Goal: Task Accomplishment & Management: Use online tool/utility

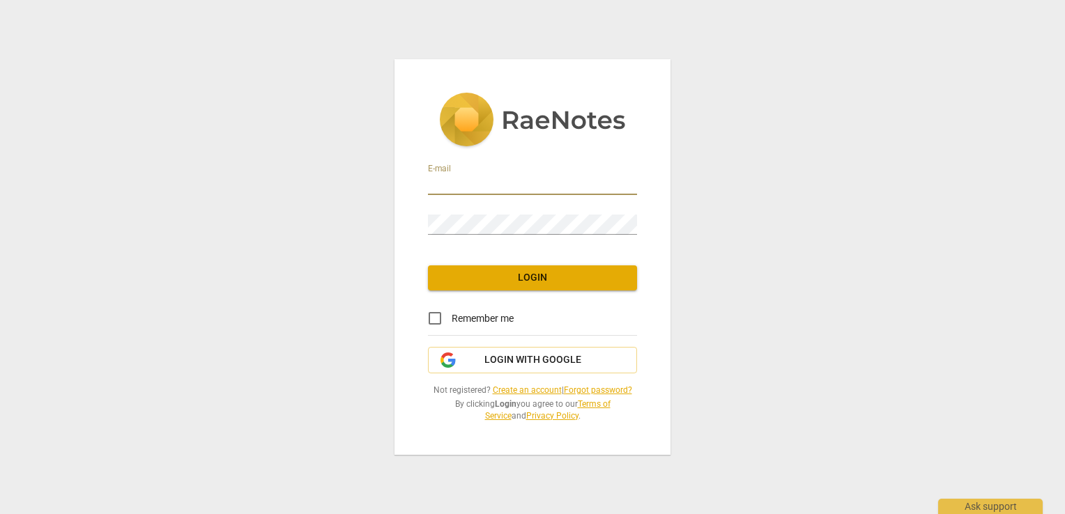
click at [446, 187] on input "email" at bounding box center [532, 185] width 209 height 20
type input "[EMAIL_ADDRESS][DOMAIN_NAME]"
click at [432, 322] on input "Remember me" at bounding box center [434, 318] width 33 height 33
checkbox input "true"
click at [521, 283] on span "Login" at bounding box center [532, 278] width 187 height 14
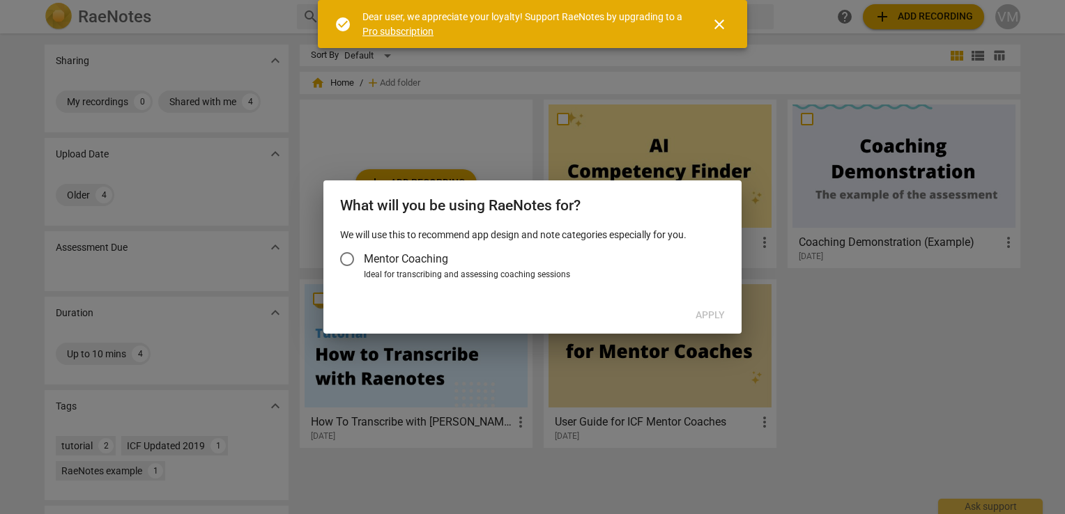
click at [347, 259] on input "Mentor Coaching" at bounding box center [346, 258] width 33 height 33
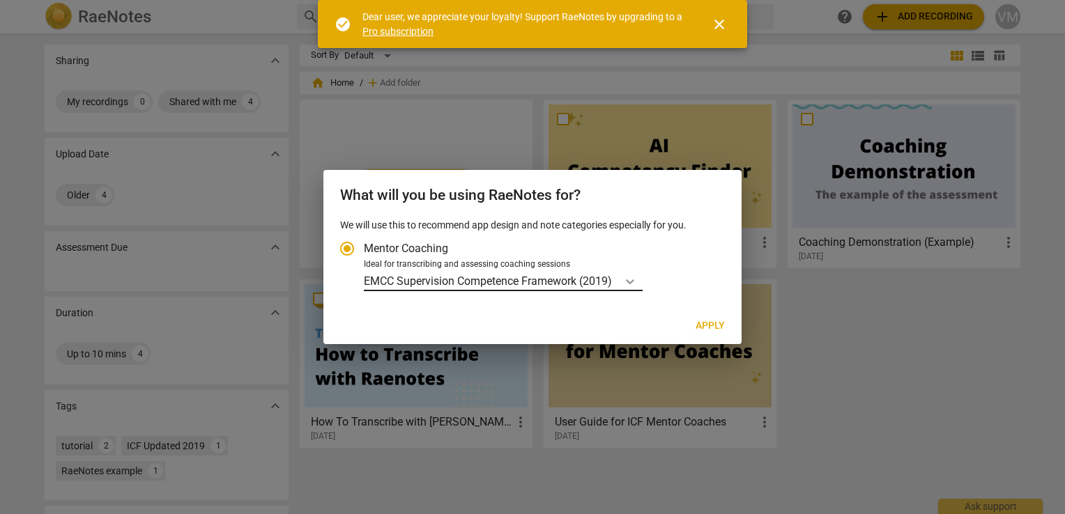
click at [633, 279] on icon "Account type" at bounding box center [630, 282] width 14 height 14
click at [0, 0] on input "Ideal for transcribing and assessing coaching sessions EMCC Supervision Compete…" at bounding box center [0, 0] width 0 height 0
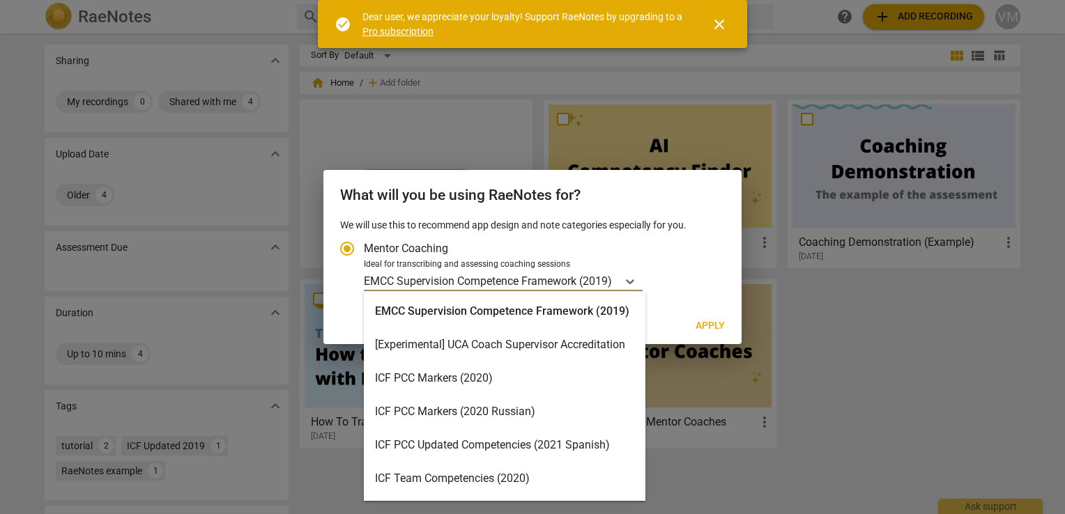
click at [431, 378] on div "ICF PCC Markers (2020)" at bounding box center [505, 378] width 282 height 33
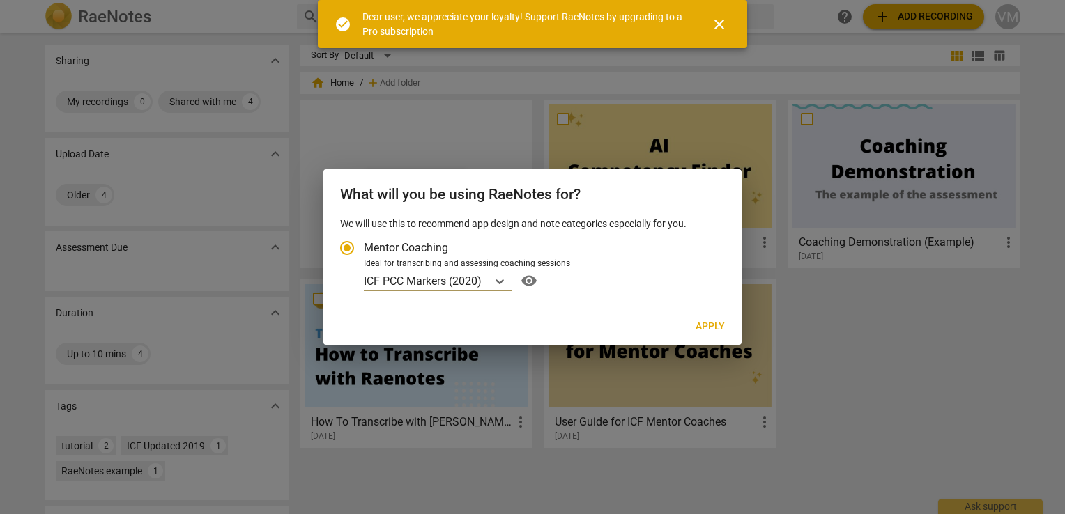
click at [711, 325] on span "Apply" at bounding box center [709, 327] width 29 height 14
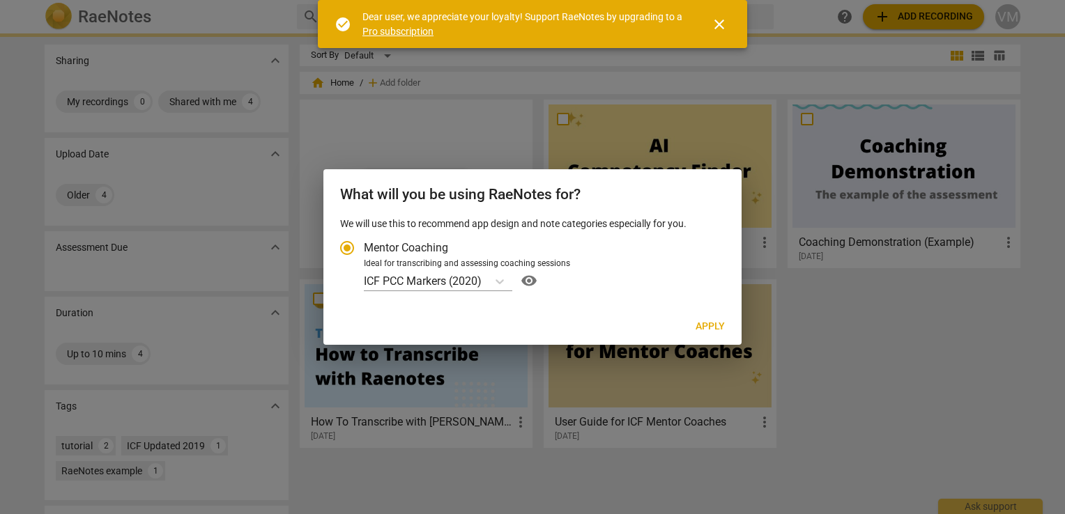
radio input "false"
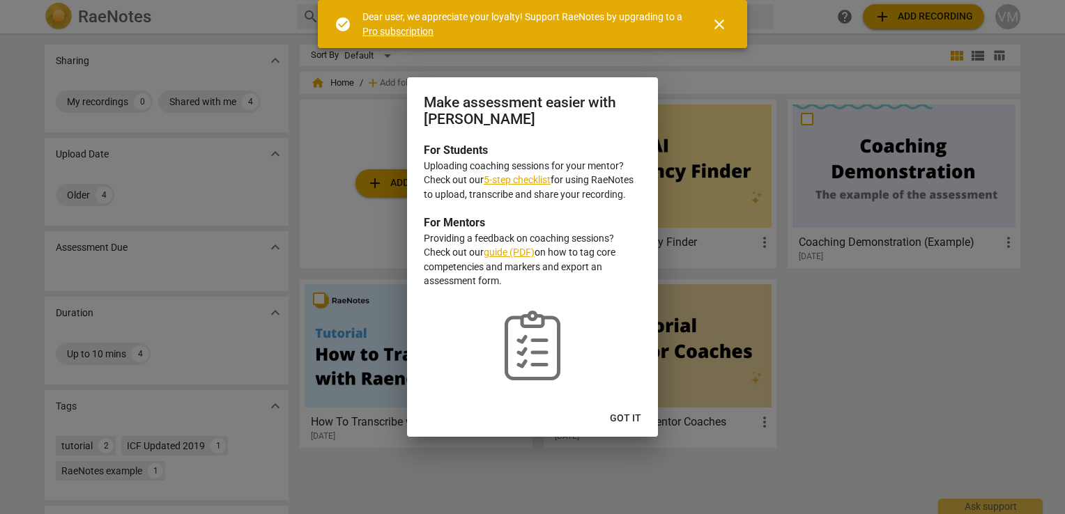
click at [531, 182] on link "5-step checklist" at bounding box center [517, 179] width 67 height 11
click at [629, 420] on span "Got it" at bounding box center [625, 419] width 31 height 14
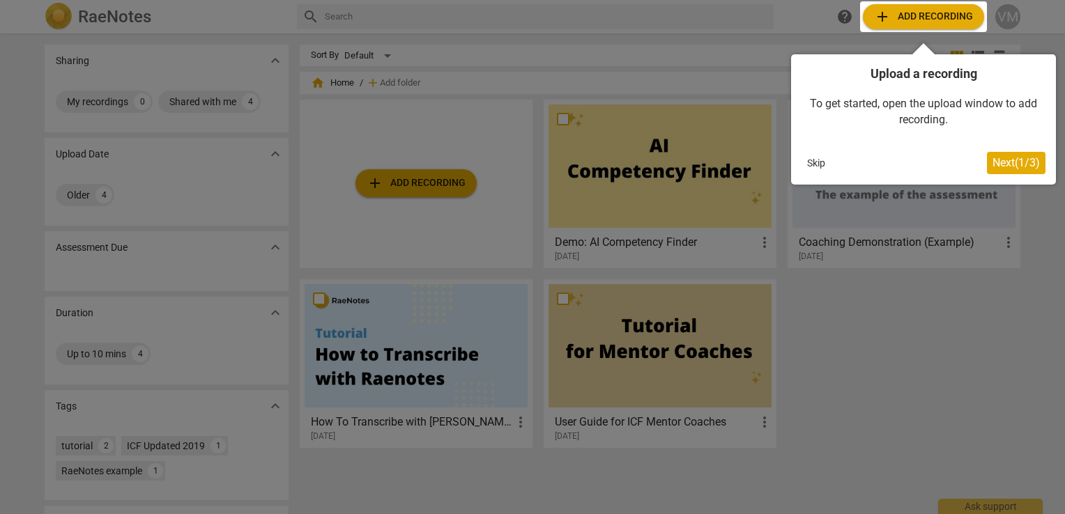
click at [1020, 160] on span "Next ( 1 / 3 )" at bounding box center [1015, 162] width 47 height 13
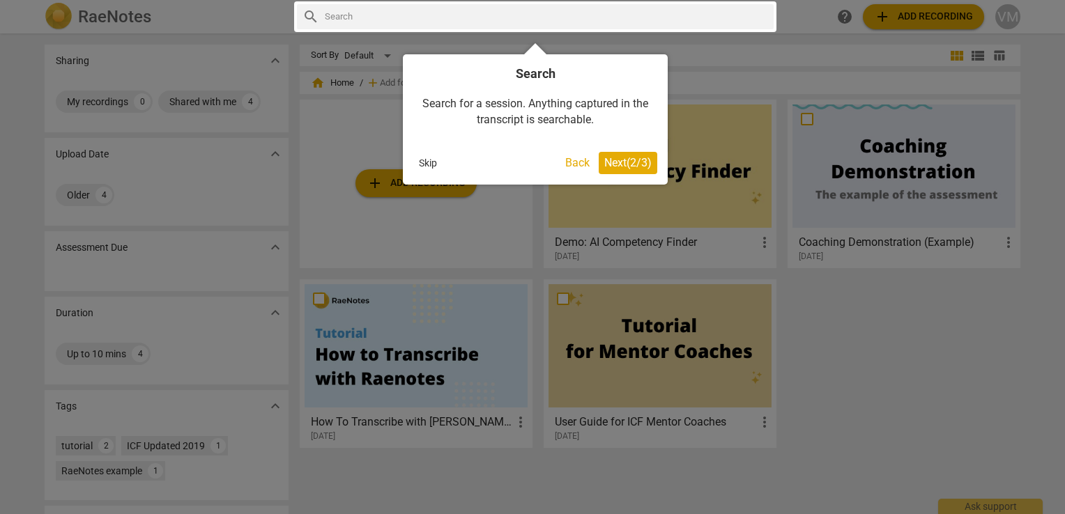
click at [620, 164] on span "Next ( 2 / 3 )" at bounding box center [627, 162] width 47 height 13
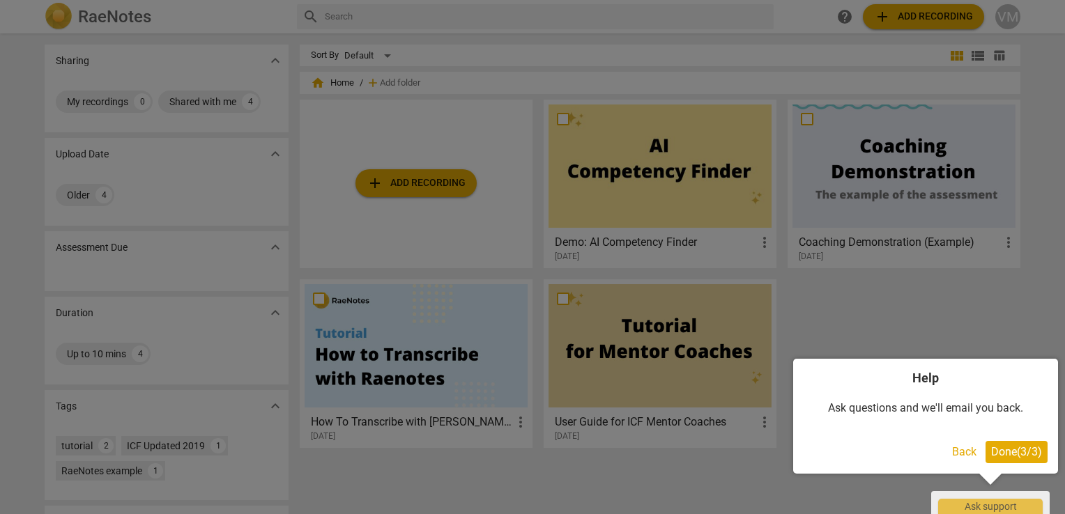
click at [956, 302] on div at bounding box center [532, 257] width 1065 height 514
click at [1012, 448] on span "Done ( 3 / 3 )" at bounding box center [1016, 451] width 51 height 13
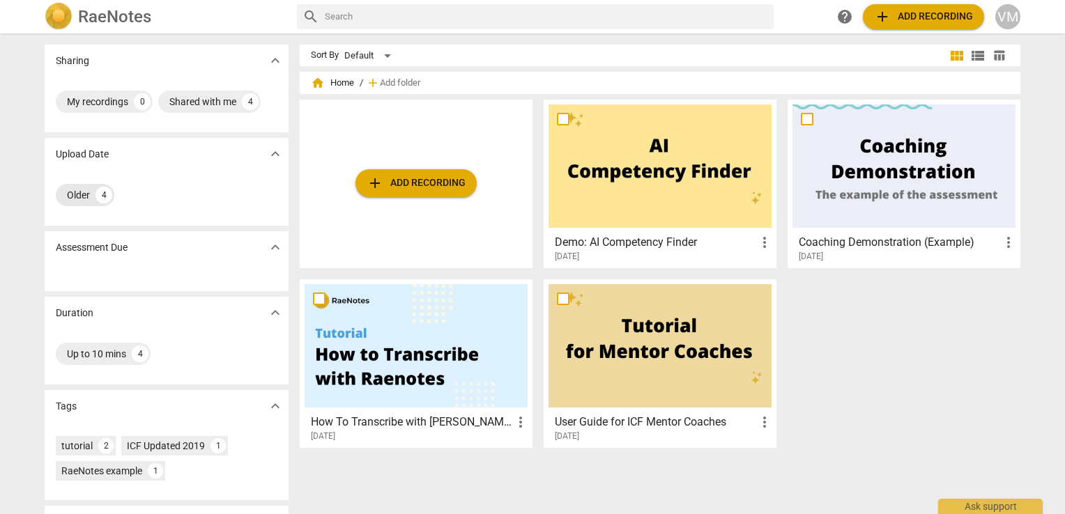
click at [75, 193] on div "Older" at bounding box center [78, 195] width 23 height 14
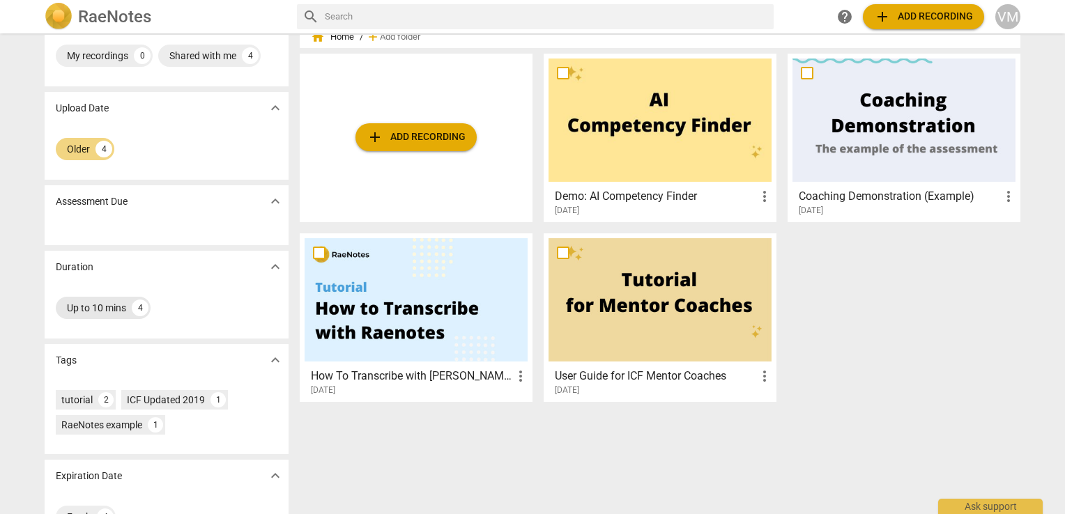
scroll to position [84, 0]
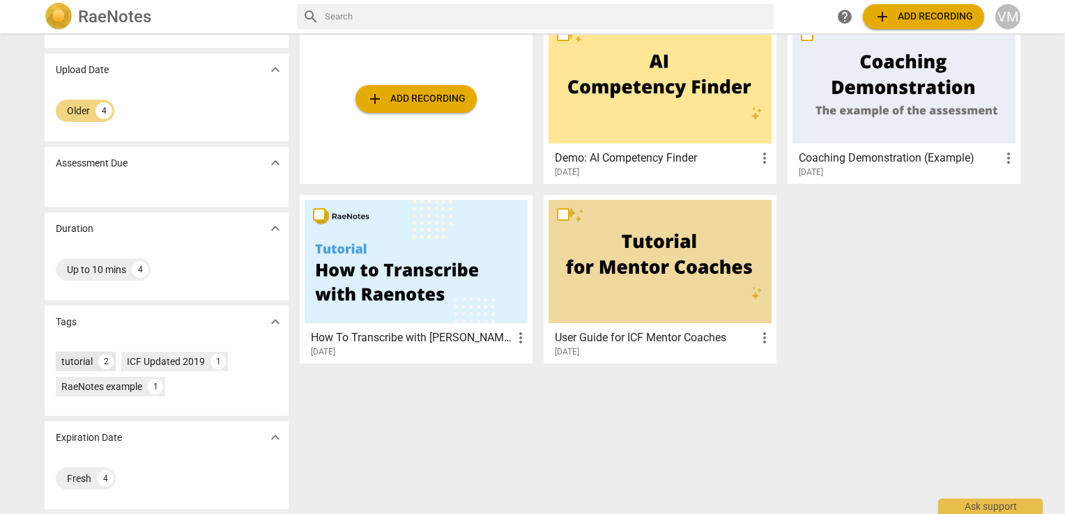
click at [69, 360] on div "tutorial" at bounding box center [76, 362] width 31 height 14
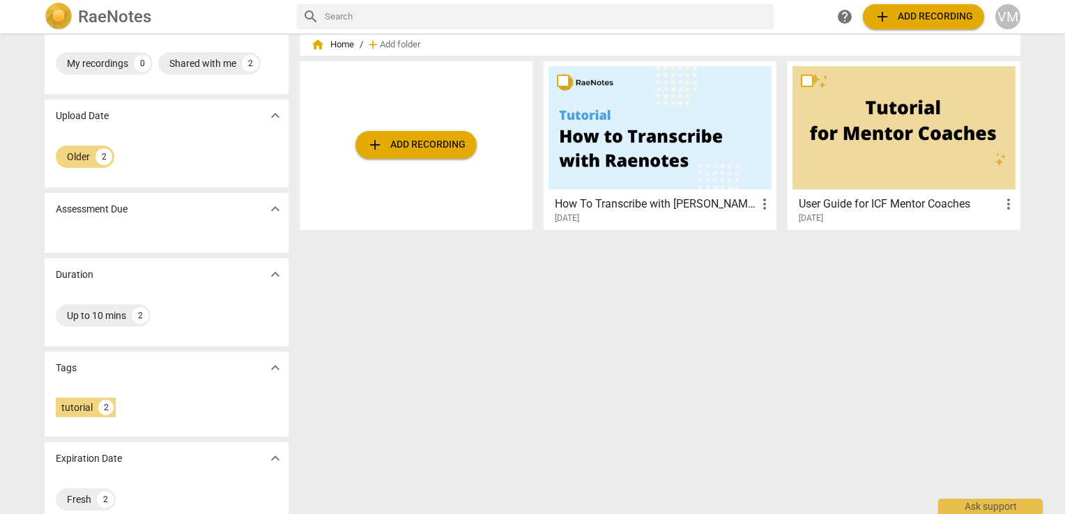
scroll to position [59, 0]
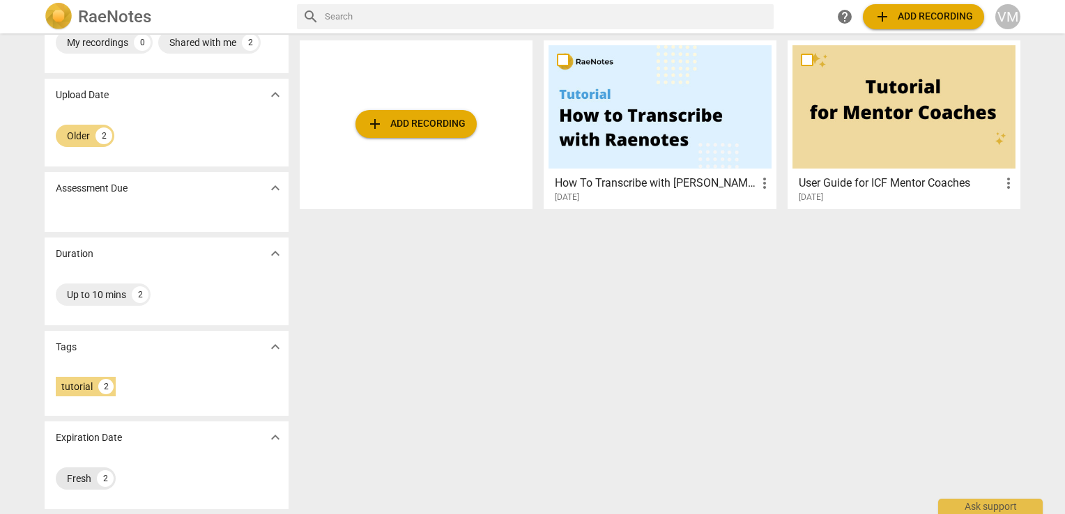
click at [77, 474] on div "Fresh" at bounding box center [79, 479] width 24 height 14
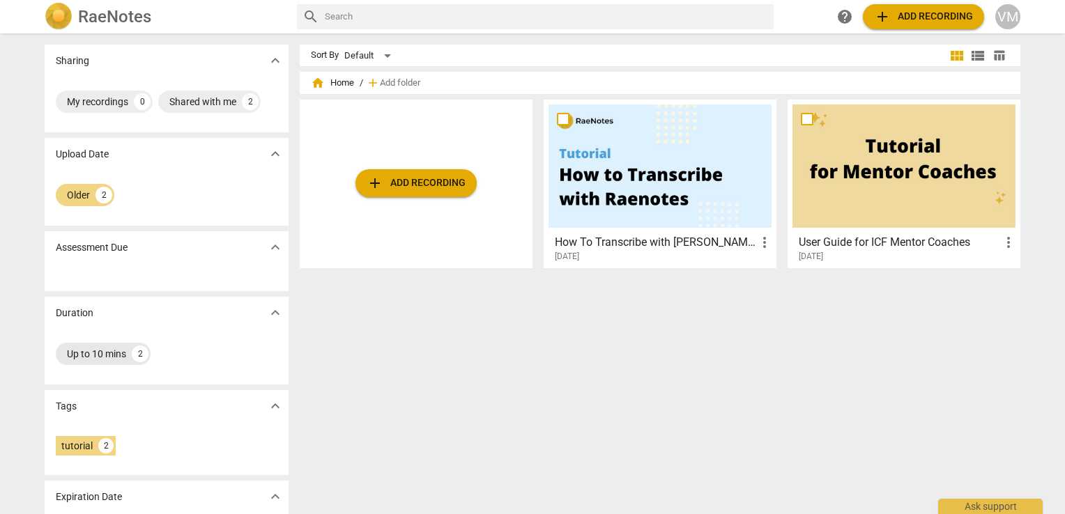
click at [79, 349] on div "Up to 10 mins" at bounding box center [96, 354] width 59 height 14
click at [91, 252] on p "Assessment Due" at bounding box center [92, 247] width 72 height 15
click at [84, 197] on div "Older" at bounding box center [78, 195] width 23 height 14
click at [994, 54] on span "table_chart" at bounding box center [998, 55] width 13 height 13
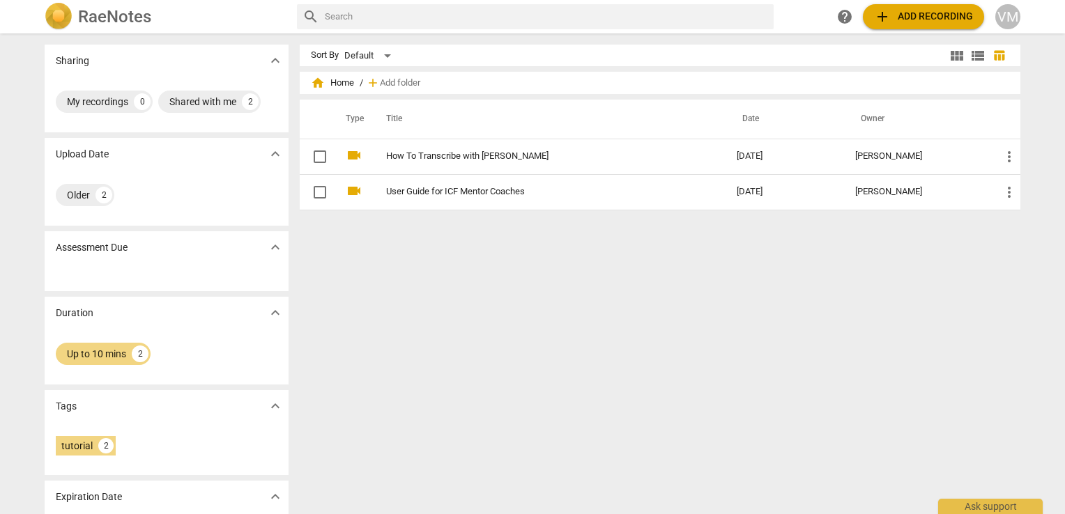
click at [953, 52] on span "view_module" at bounding box center [956, 55] width 17 height 17
